Goal: Information Seeking & Learning: Learn about a topic

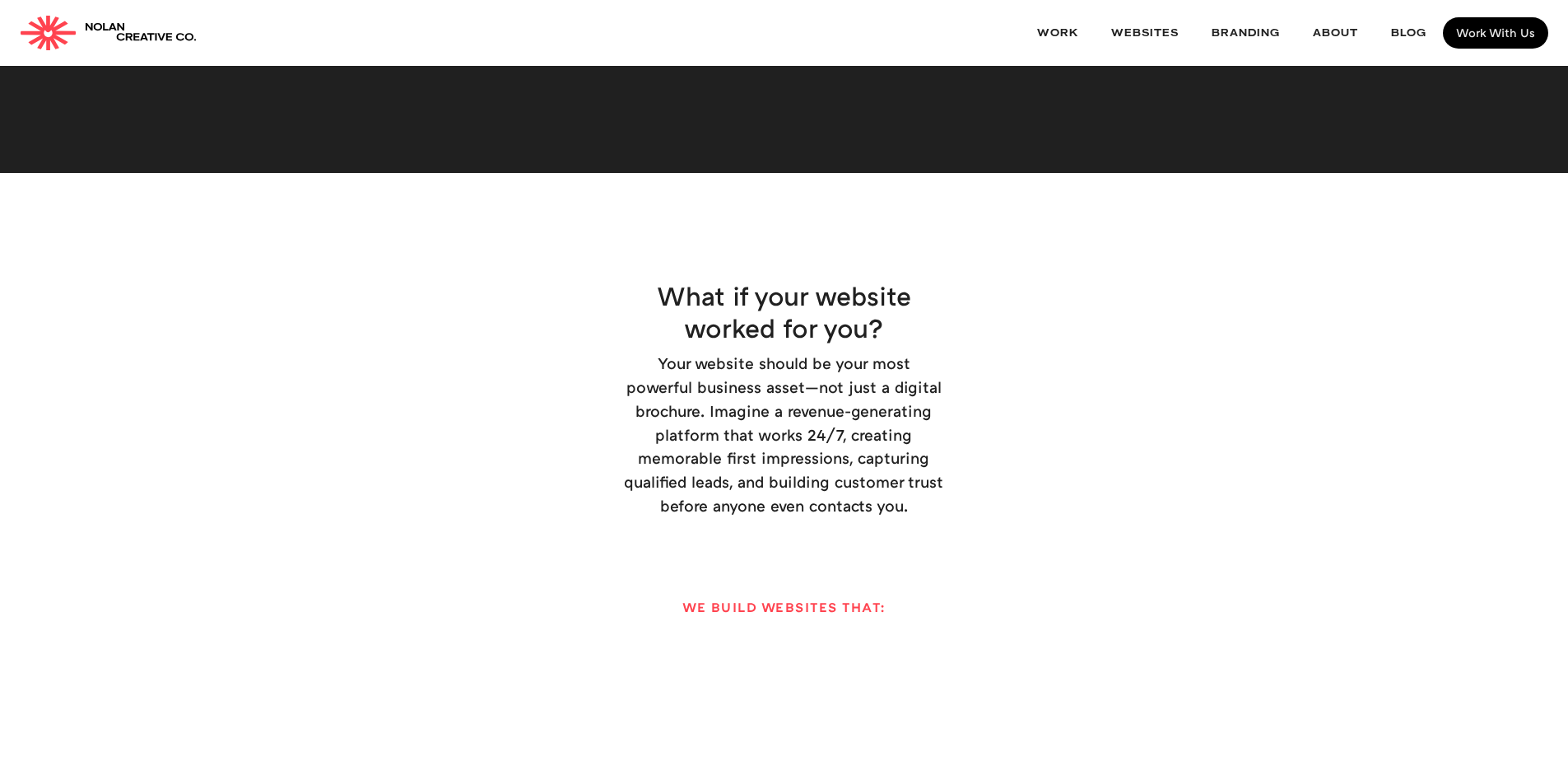
scroll to position [2388, 0]
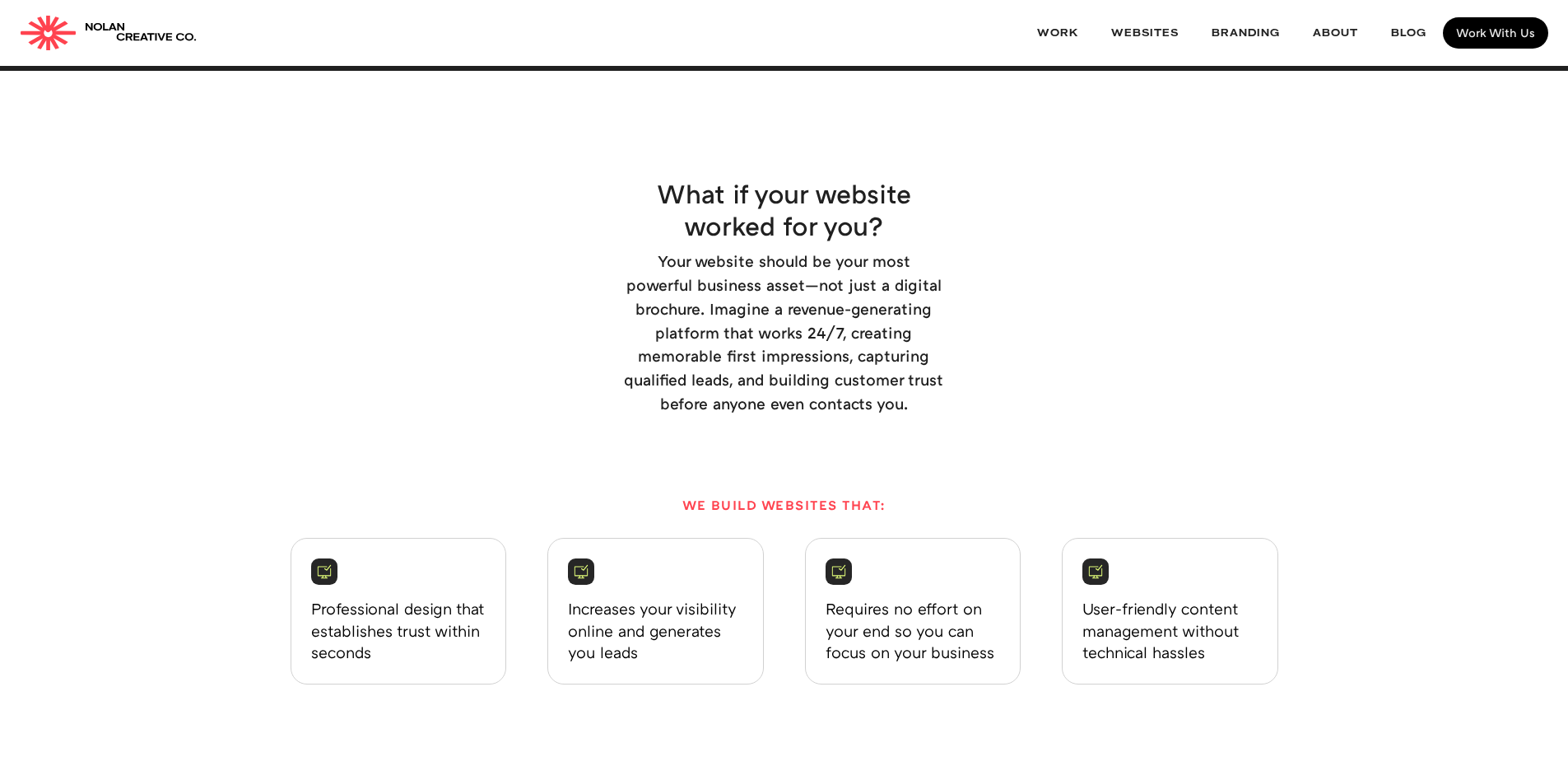
click at [832, 250] on p "Your website should be your most powerful business asset—not just a digital bro…" at bounding box center [784, 332] width 320 height 167
click at [1056, 38] on link "Work" at bounding box center [1057, 33] width 74 height 44
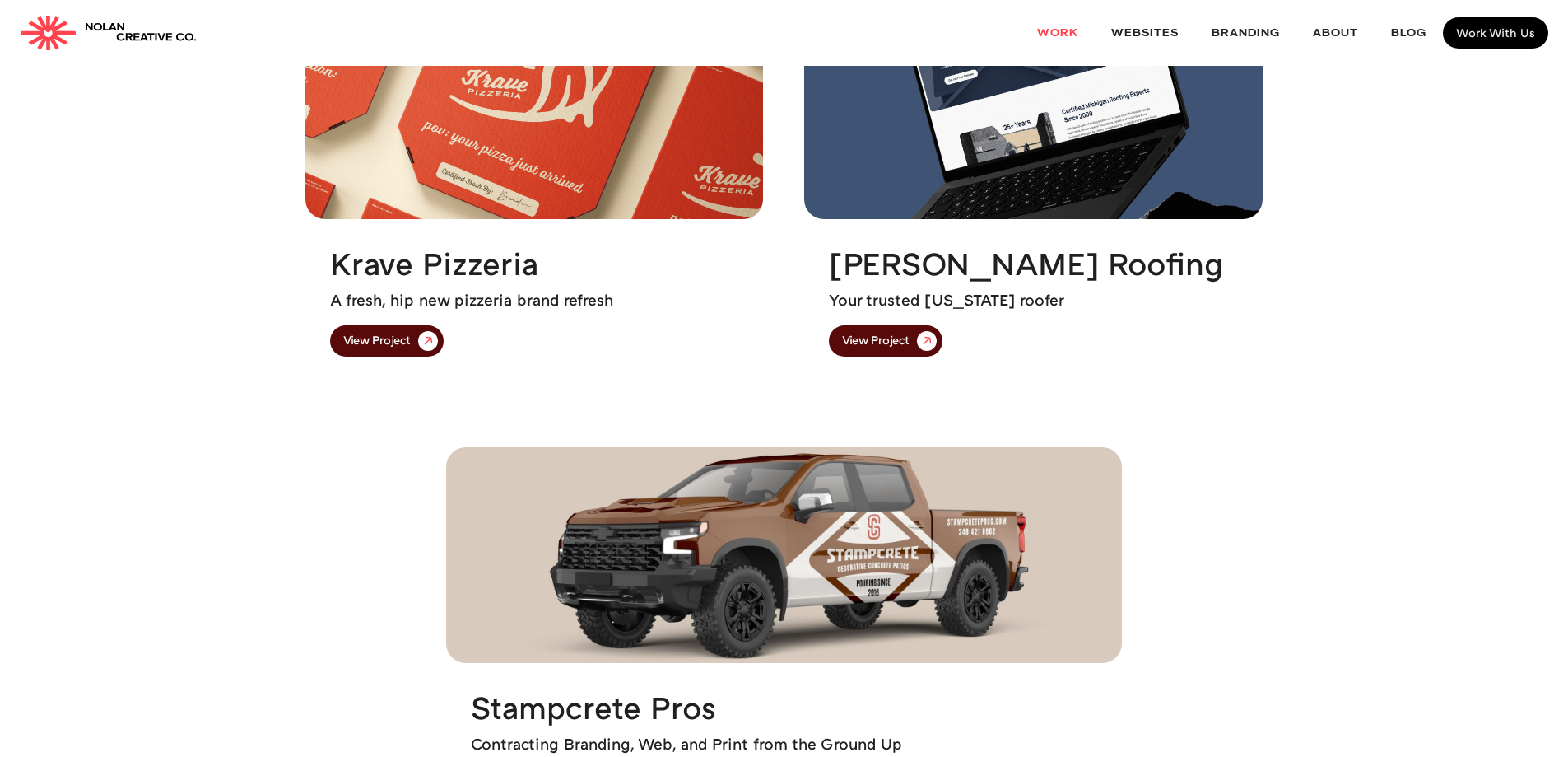
scroll to position [905, 0]
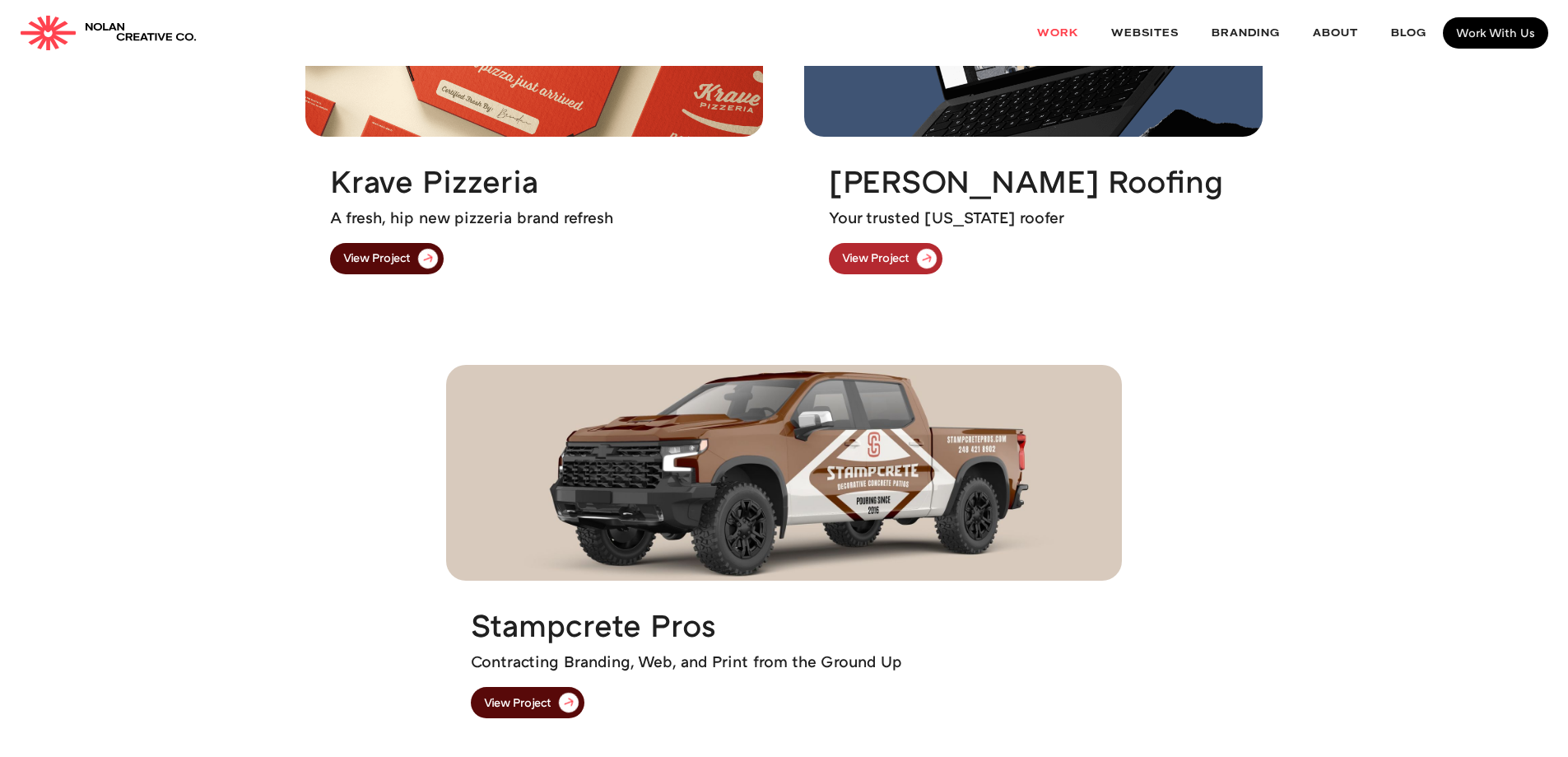
click at [912, 260] on img at bounding box center [927, 258] width 37 height 37
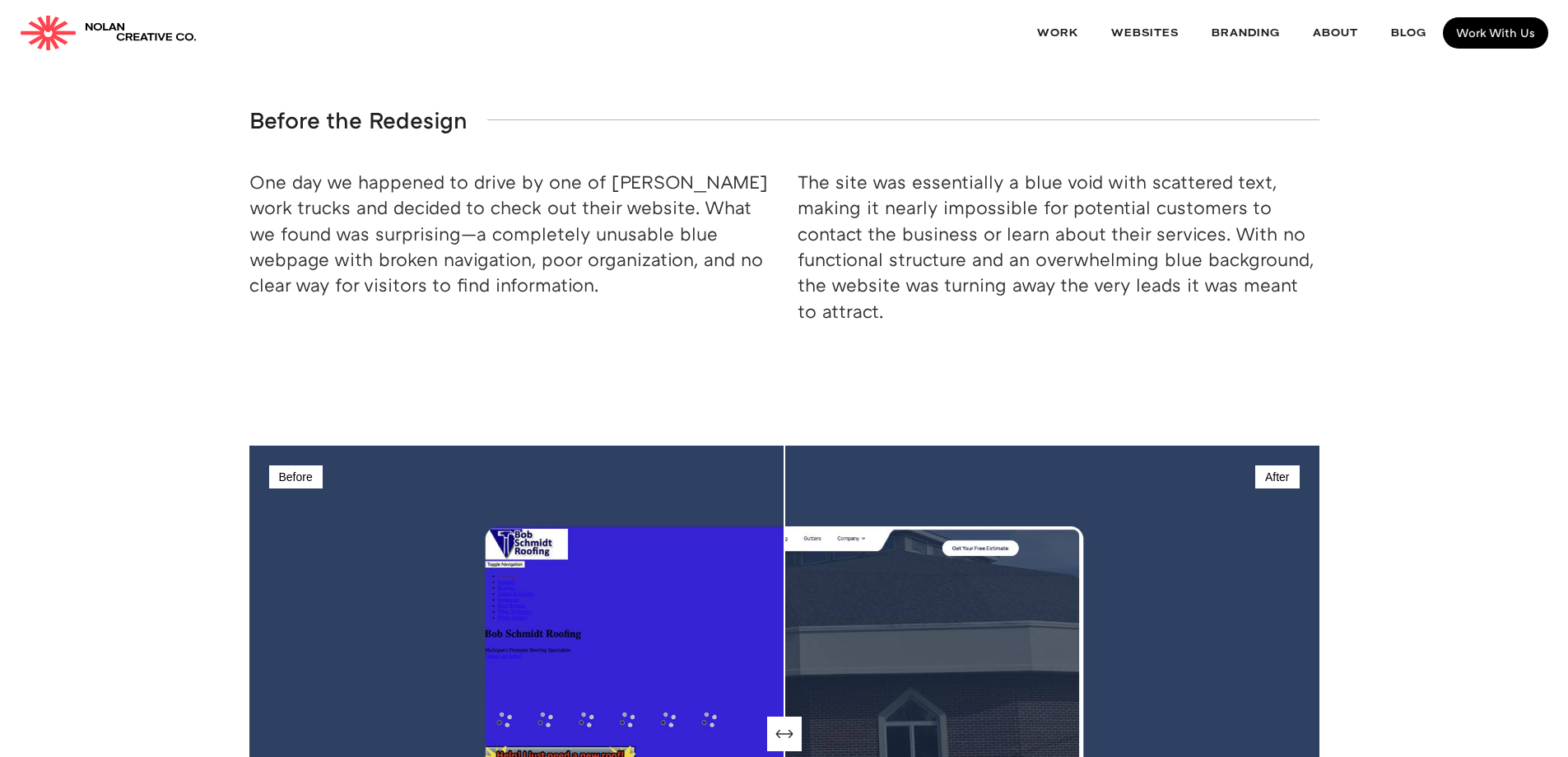
scroll to position [2388, 0]
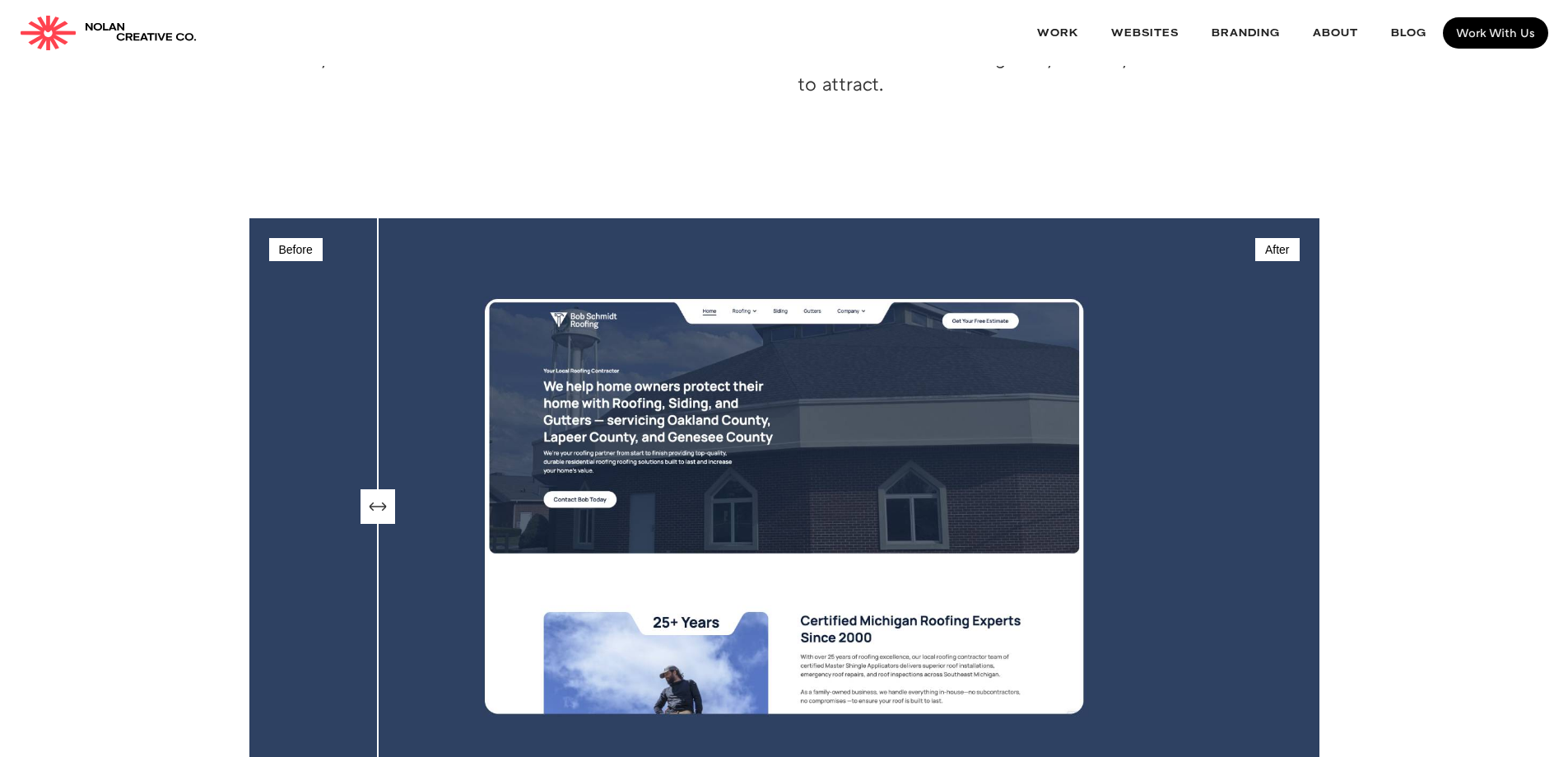
drag, startPoint x: 786, startPoint y: 414, endPoint x: 385, endPoint y: 417, distance: 401.0
type input "12"
click at [385, 417] on input "range" at bounding box center [784, 506] width 1070 height 576
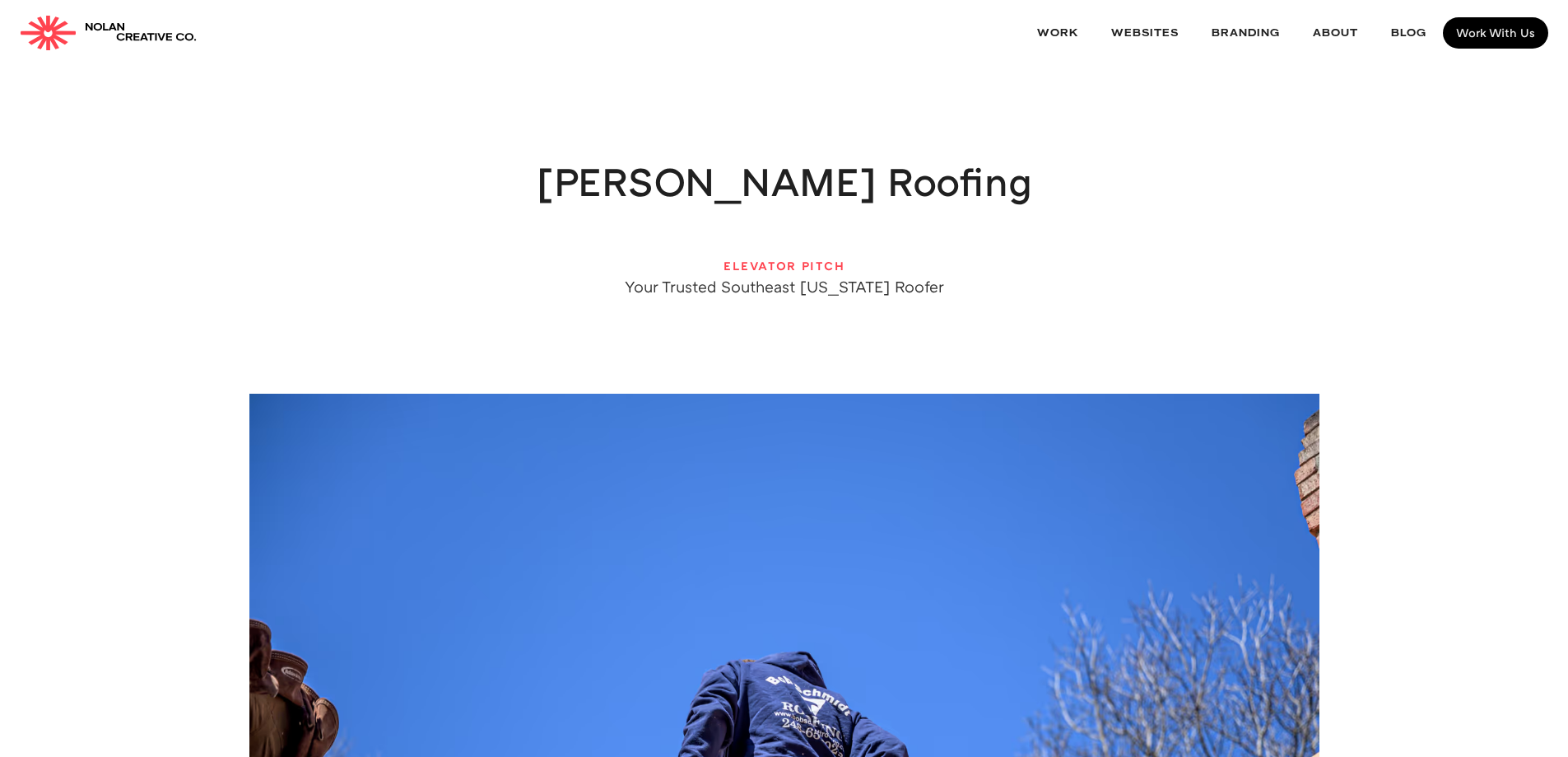
scroll to position [0, 0]
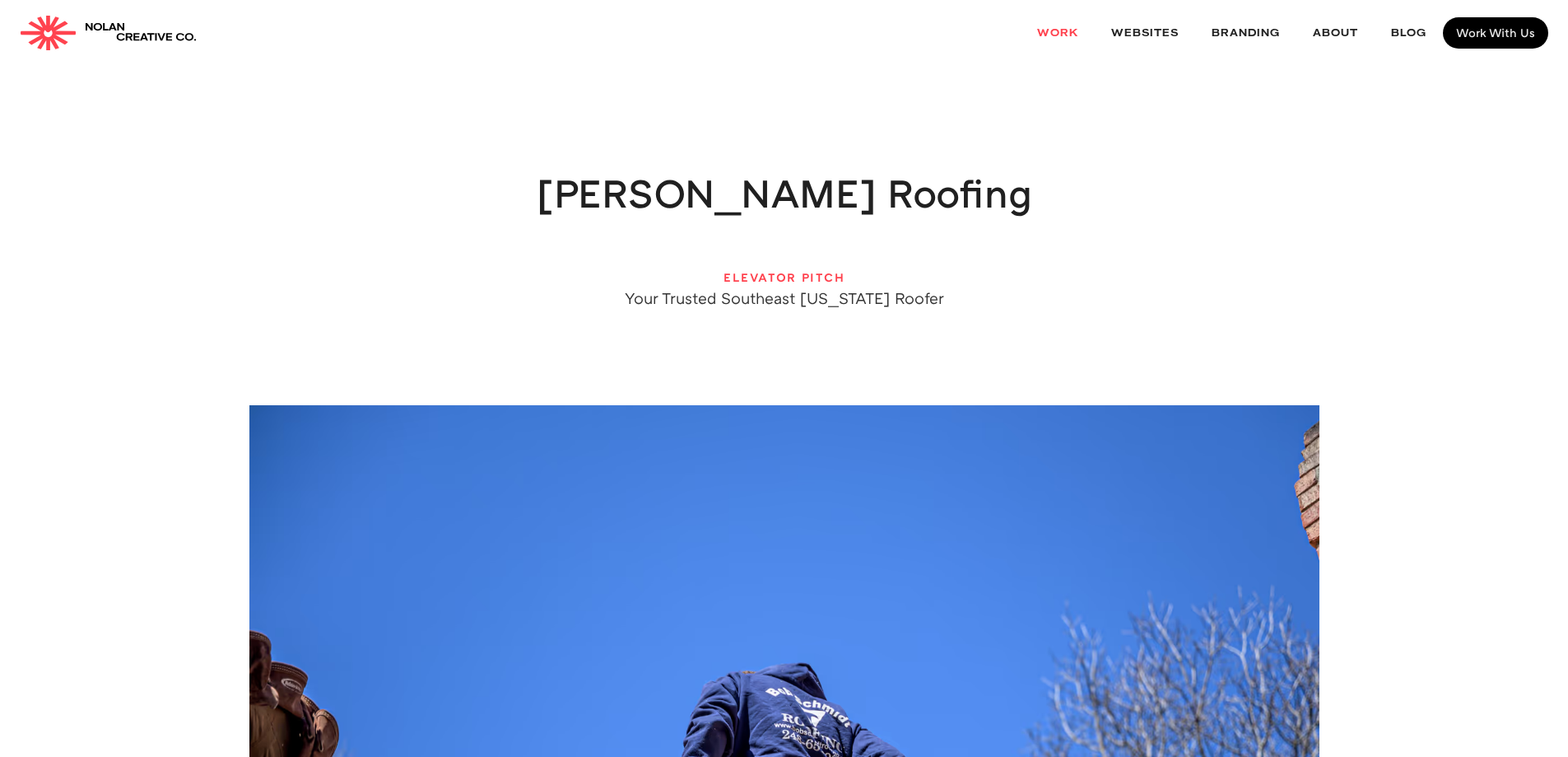
click at [1042, 32] on link "Work" at bounding box center [1057, 33] width 74 height 44
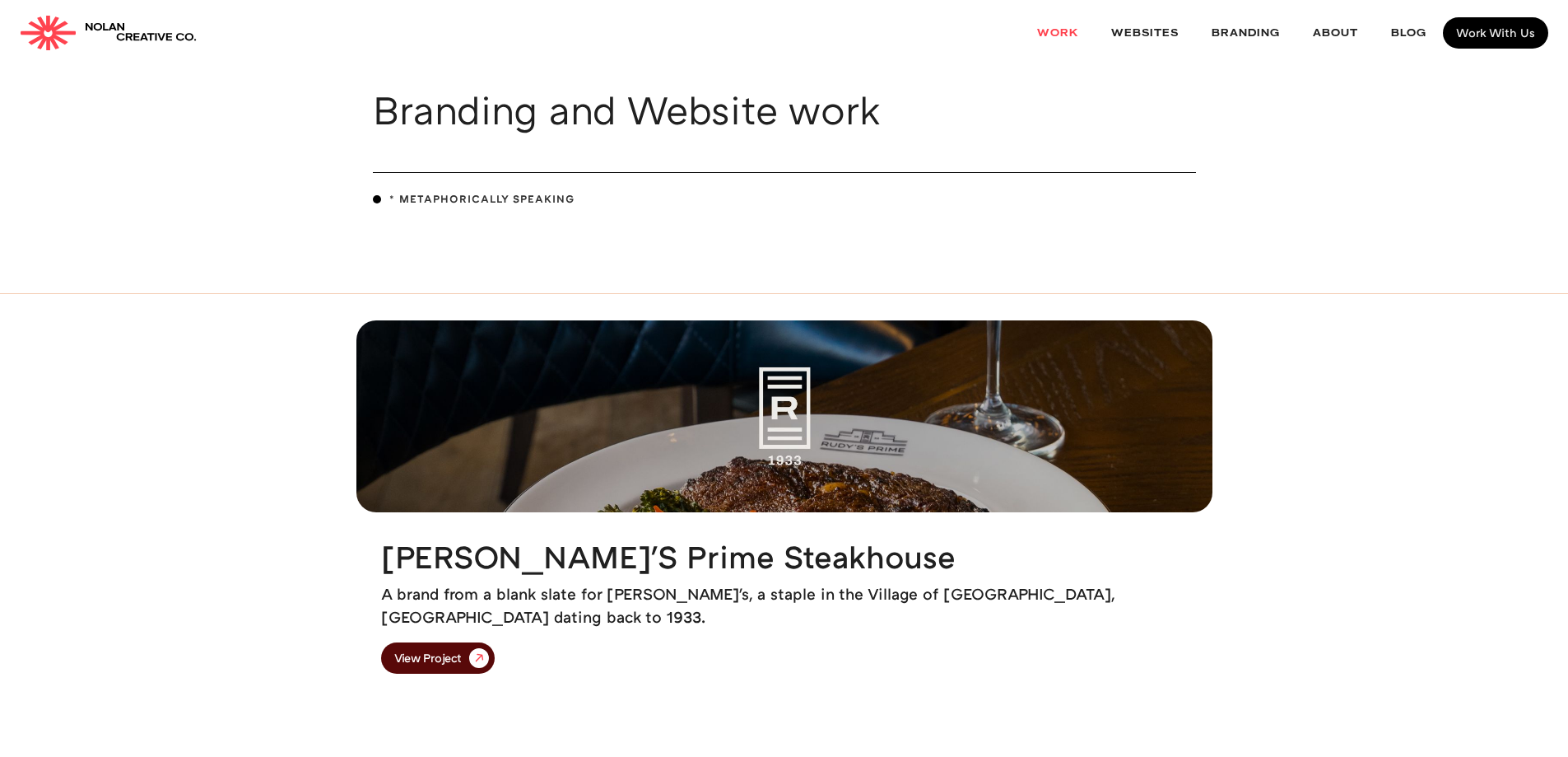
scroll to position [165, 0]
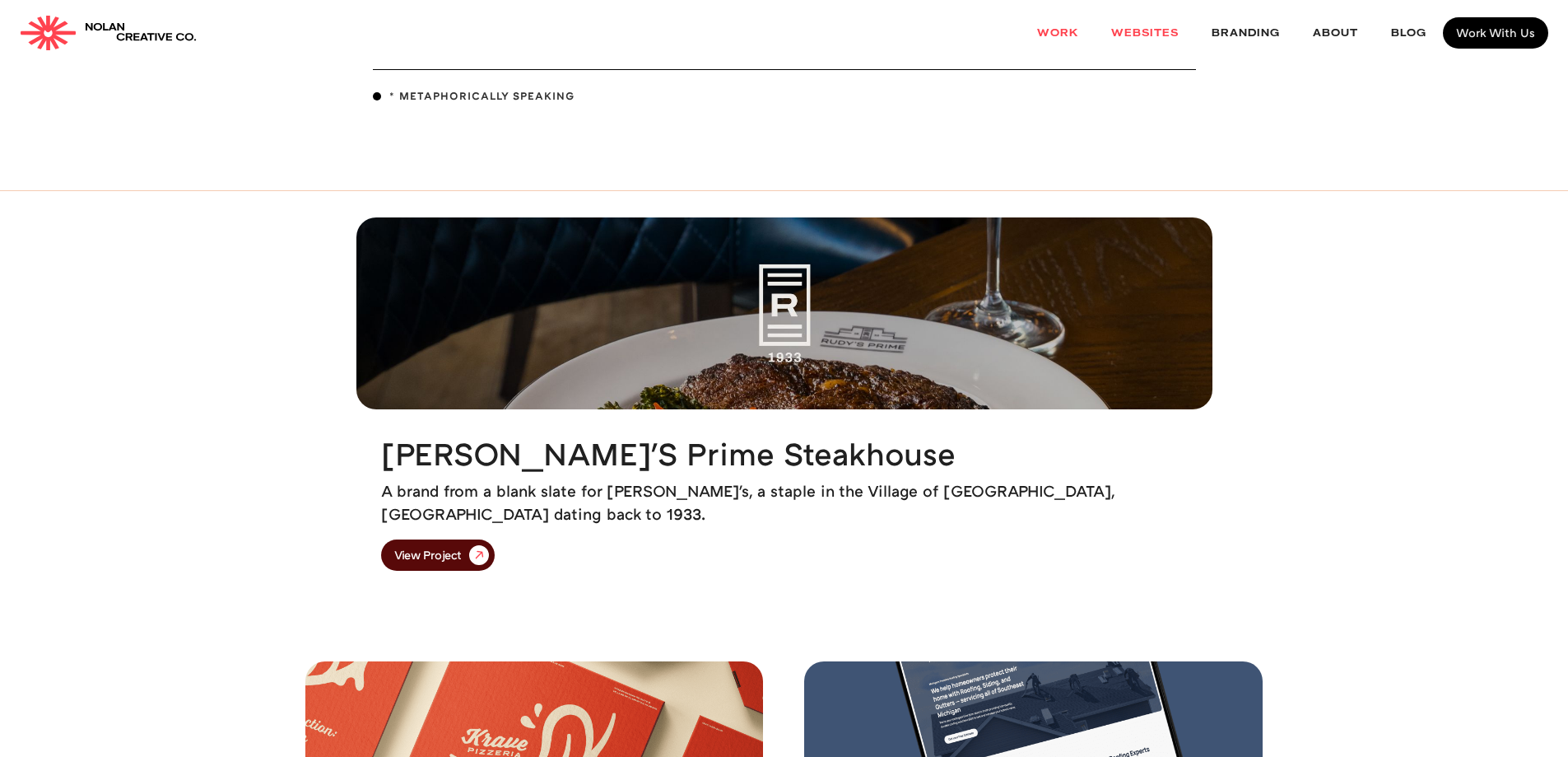
click at [1153, 25] on link "websites" at bounding box center [1145, 33] width 100 height 44
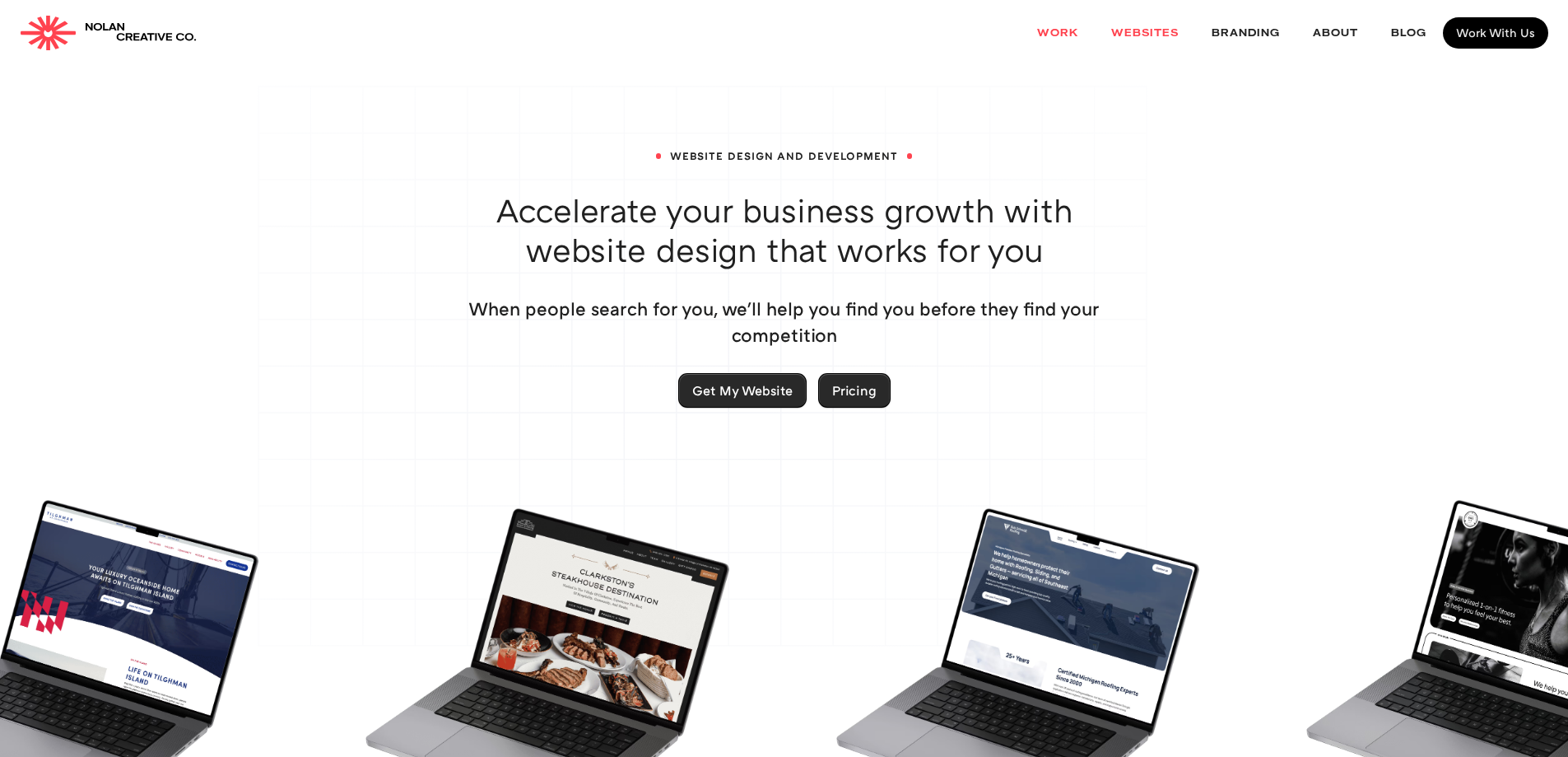
click at [1066, 35] on link "Work" at bounding box center [1057, 33] width 74 height 44
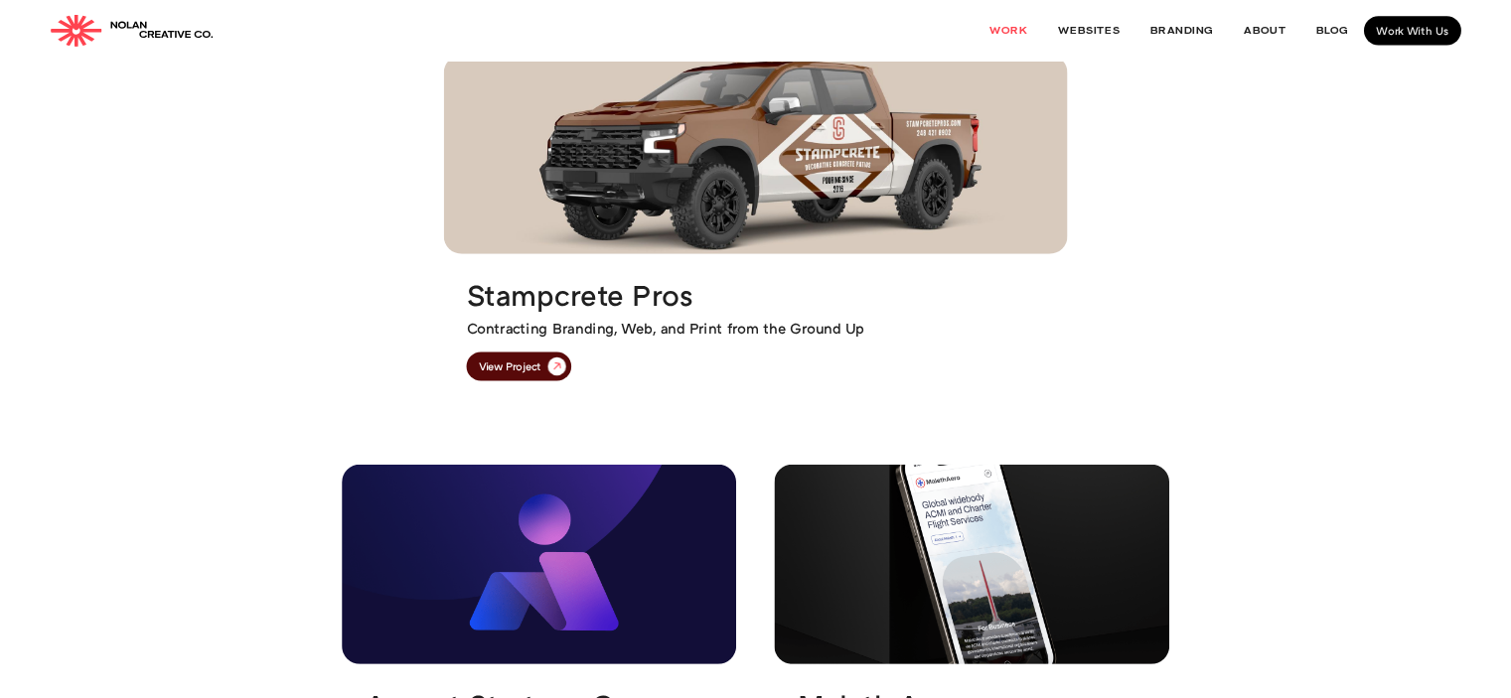
scroll to position [1390, 0]
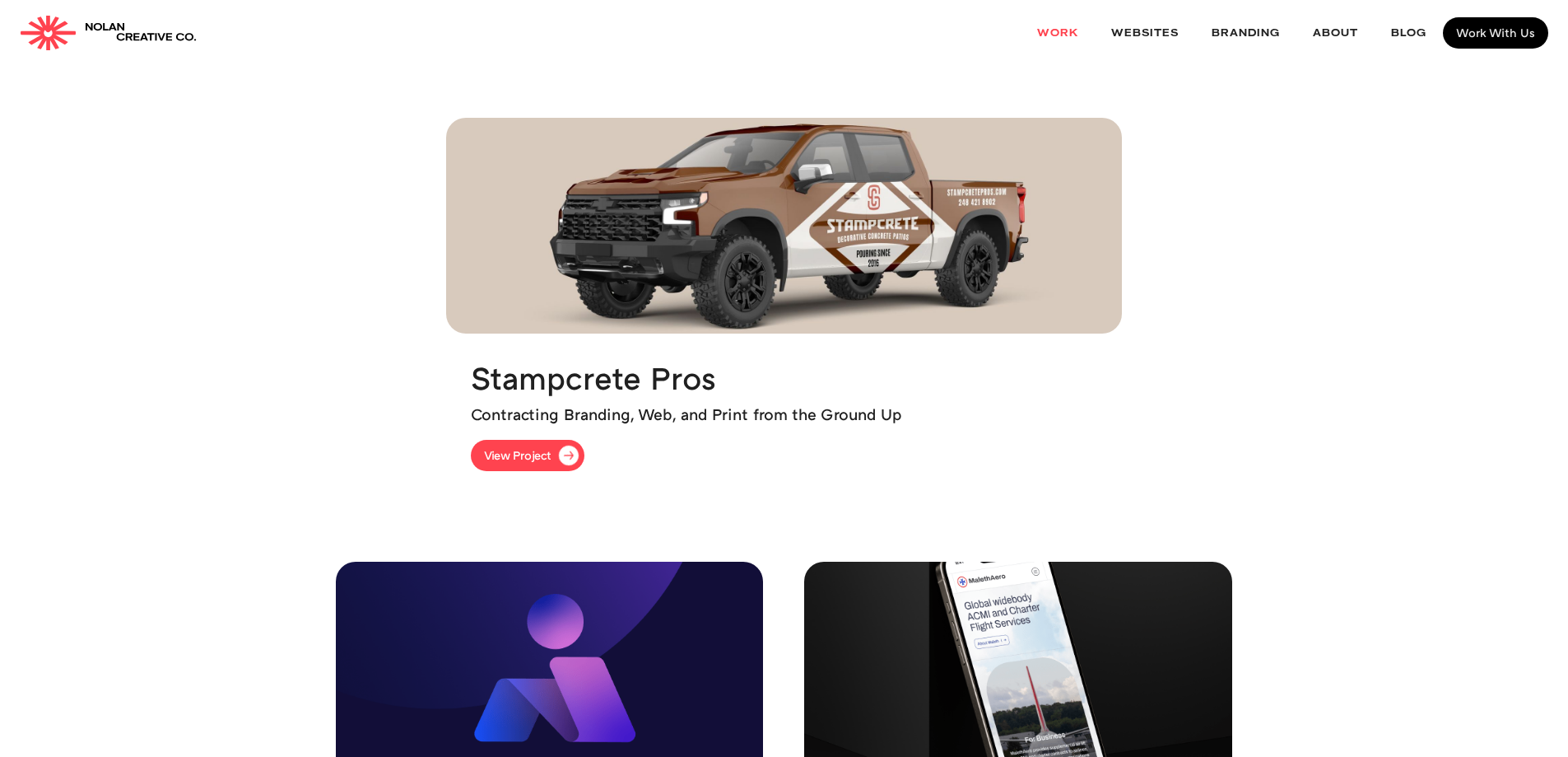
click at [539, 457] on div "View Project" at bounding box center [517, 455] width 67 height 12
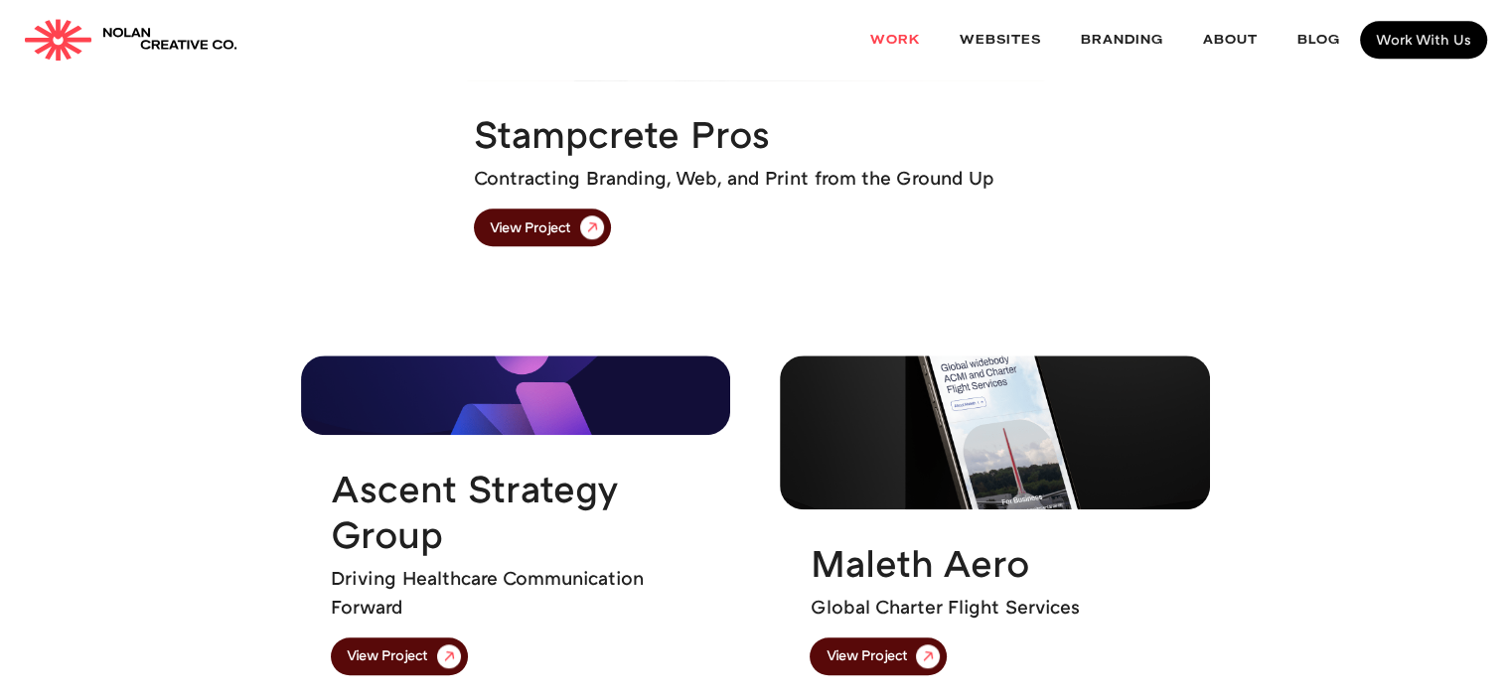
click at [1319, 313] on div "[PERSON_NAME]'s Prime Steakhouse A brand from a blank slate for [PERSON_NAME]'s…" at bounding box center [755, 102] width 1511 height 2064
click at [1280, 470] on div "Ascent Strategy Group Driving Healthcare Communication Forward View Project Mal…" at bounding box center [755, 531] width 1511 height 350
click at [1220, 309] on div "[PERSON_NAME]'s Prime Steakhouse A brand from a blank slate for [PERSON_NAME]'s…" at bounding box center [755, 102] width 1511 height 2064
click at [1192, 173] on div "Stampcrete Pros Contracting Branding, Web, and Print from the Ground Up View Pr…" at bounding box center [755, 103] width 1511 height 350
click at [1307, 430] on div "Ascent Strategy Group Driving Healthcare Communication Forward View Project Mal…" at bounding box center [755, 531] width 1511 height 350
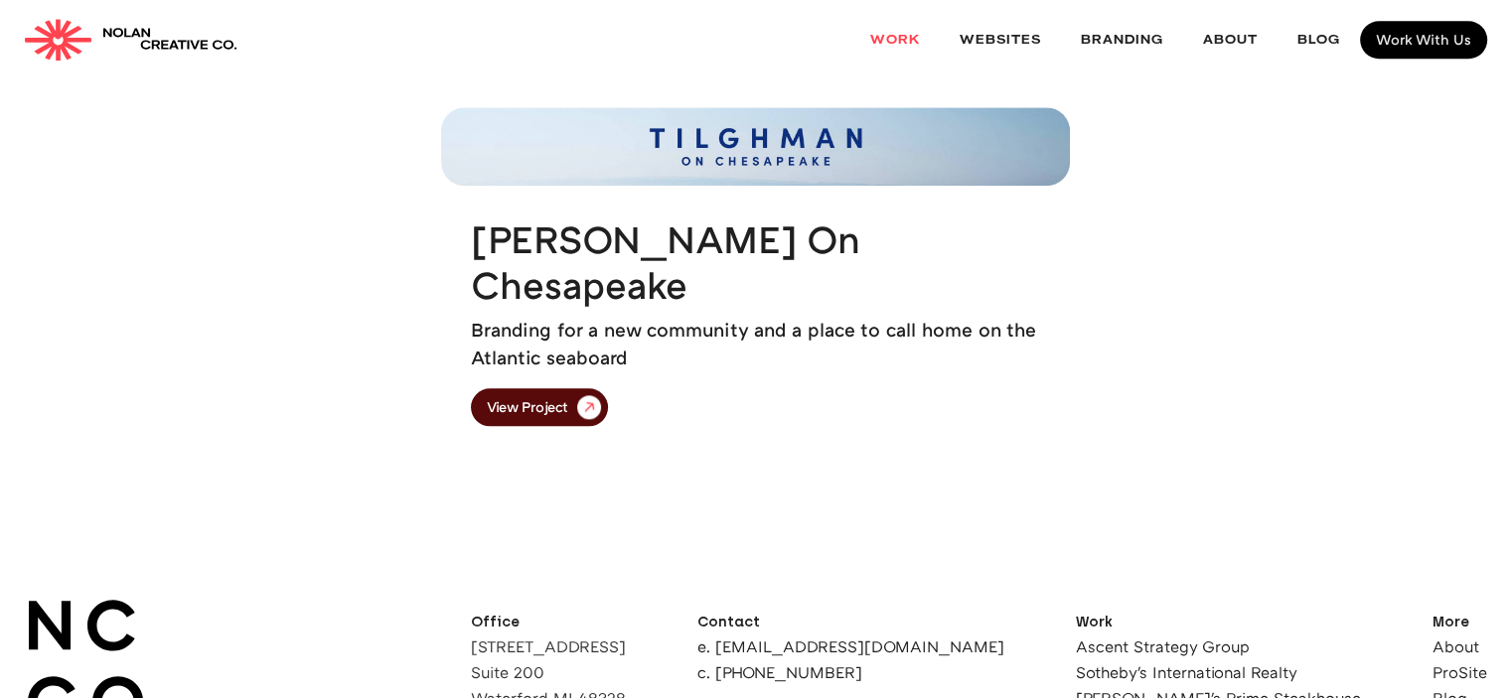
scroll to position [2086, 0]
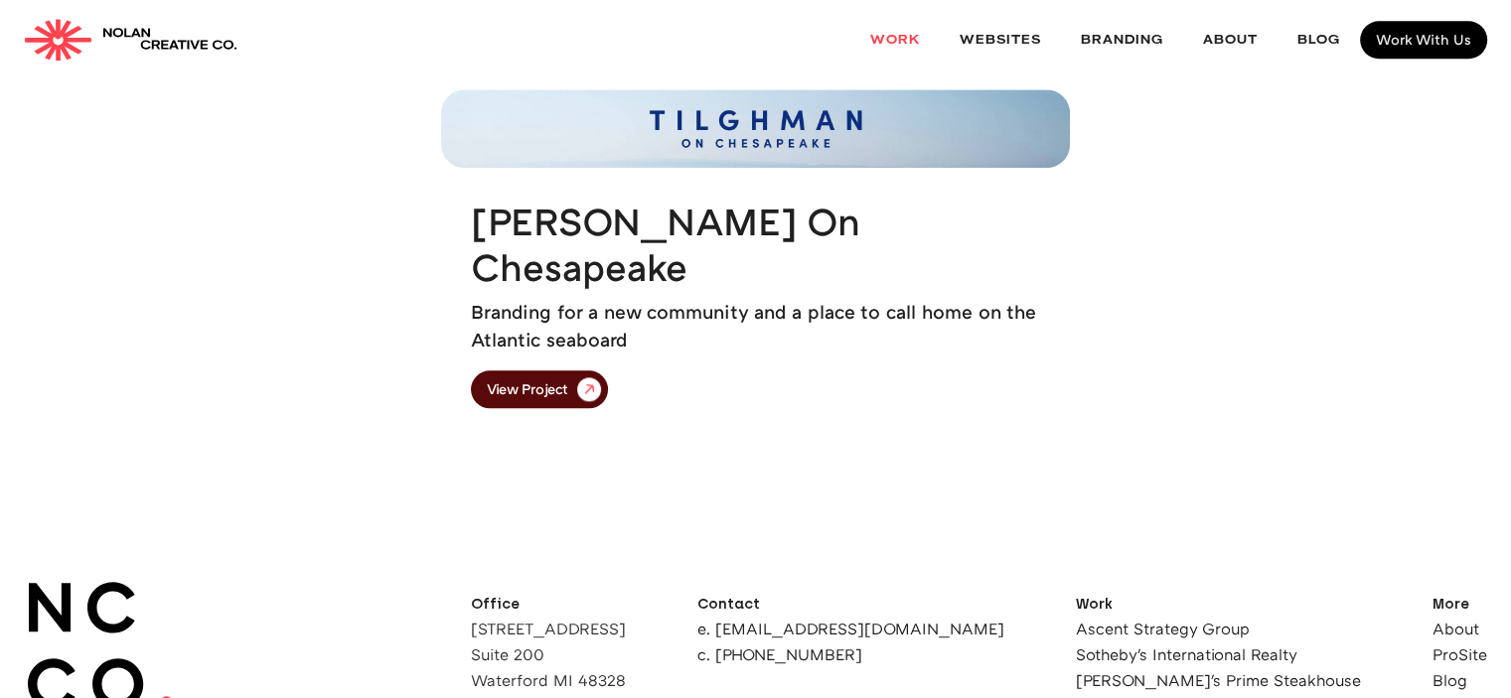
click at [971, 425] on div "[PERSON_NAME] on Chesapeake Branding for a new community and a place to call ho…" at bounding box center [755, 303] width 629 height 270
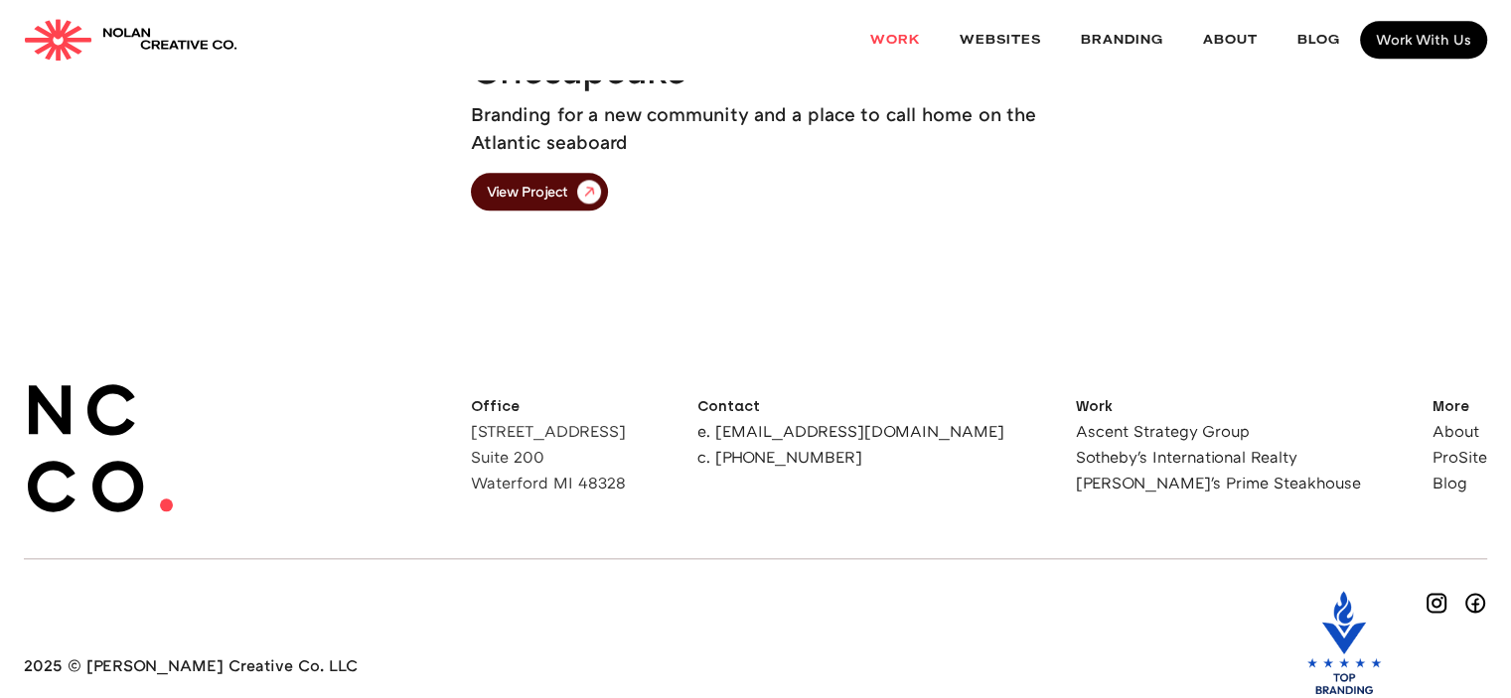
scroll to position [2284, 0]
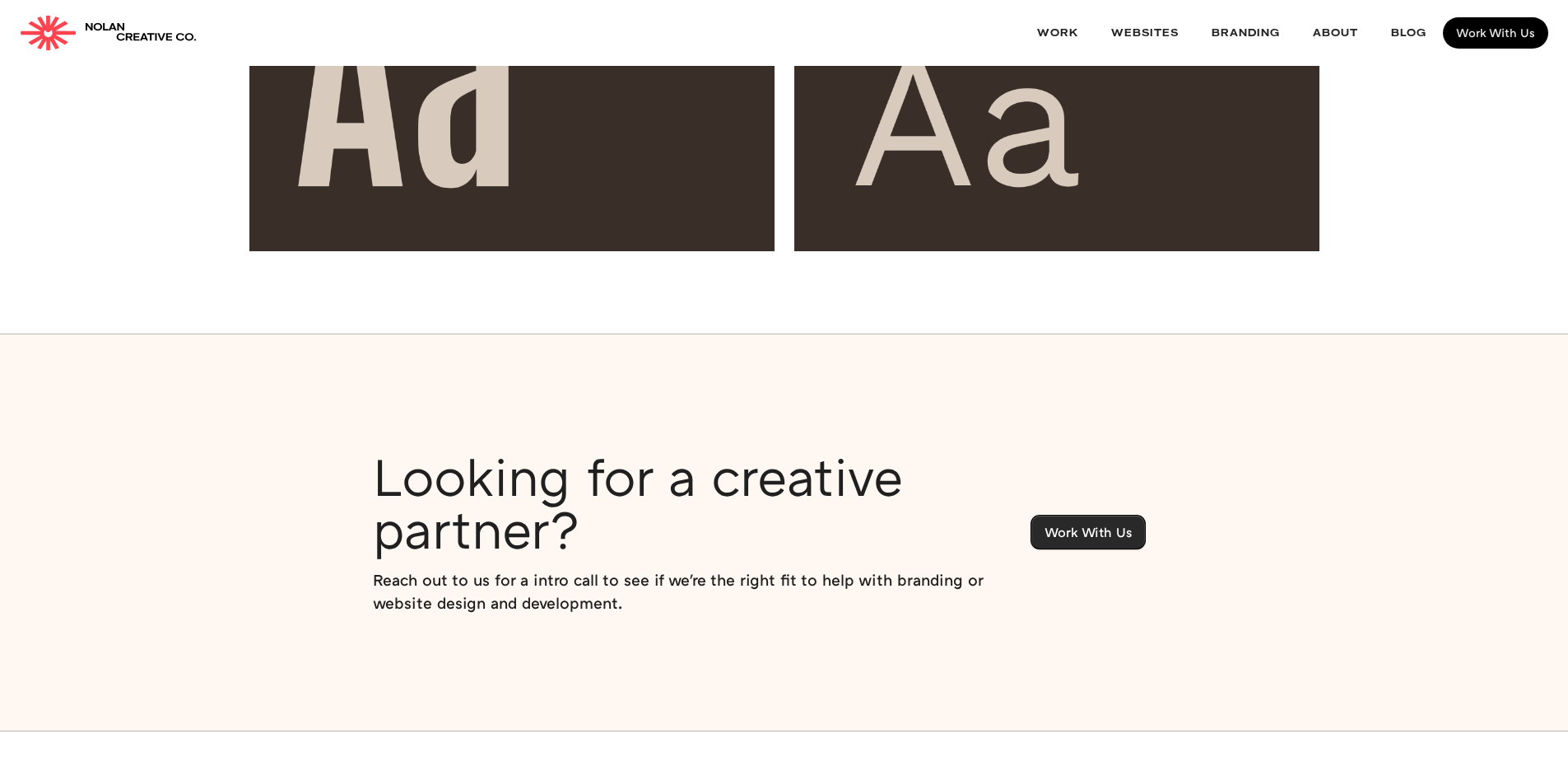
scroll to position [4856, 0]
